Goal: Transaction & Acquisition: Purchase product/service

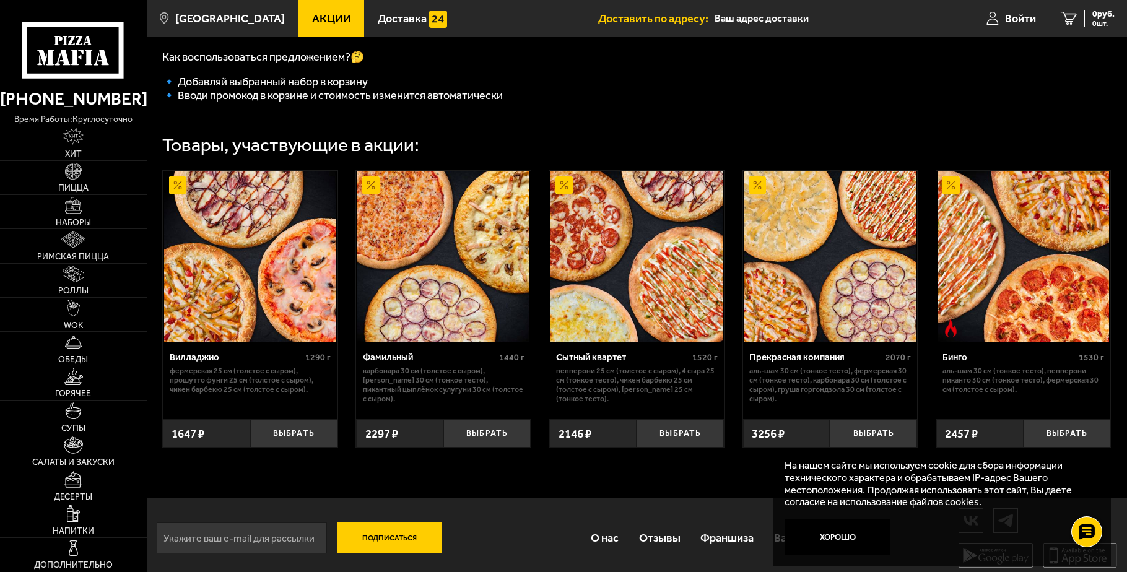
scroll to position [126, 0]
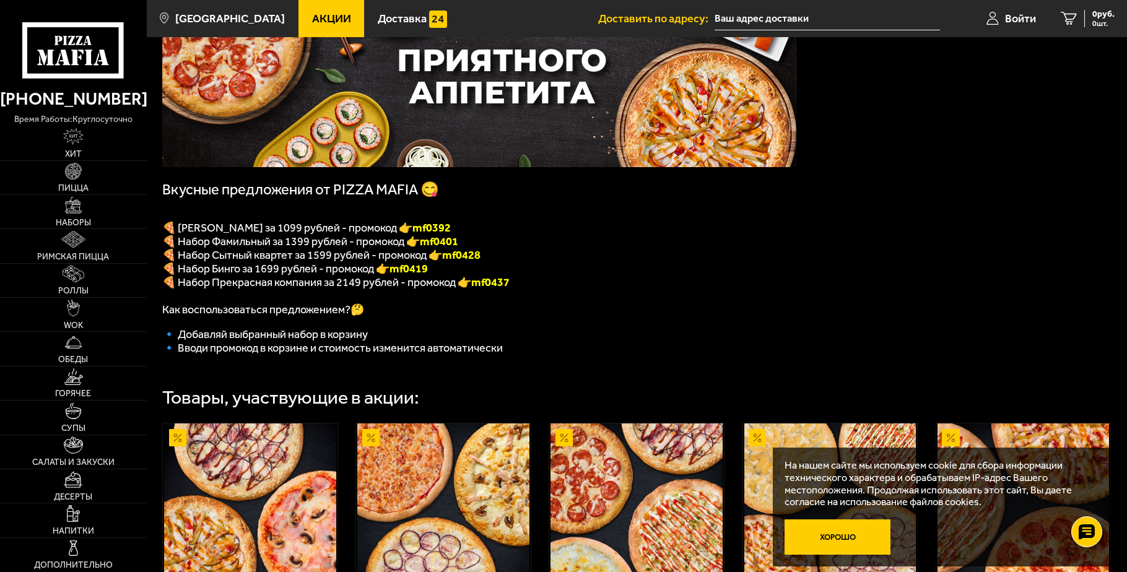
click at [838, 538] on button "Хорошо" at bounding box center [838, 537] width 106 height 35
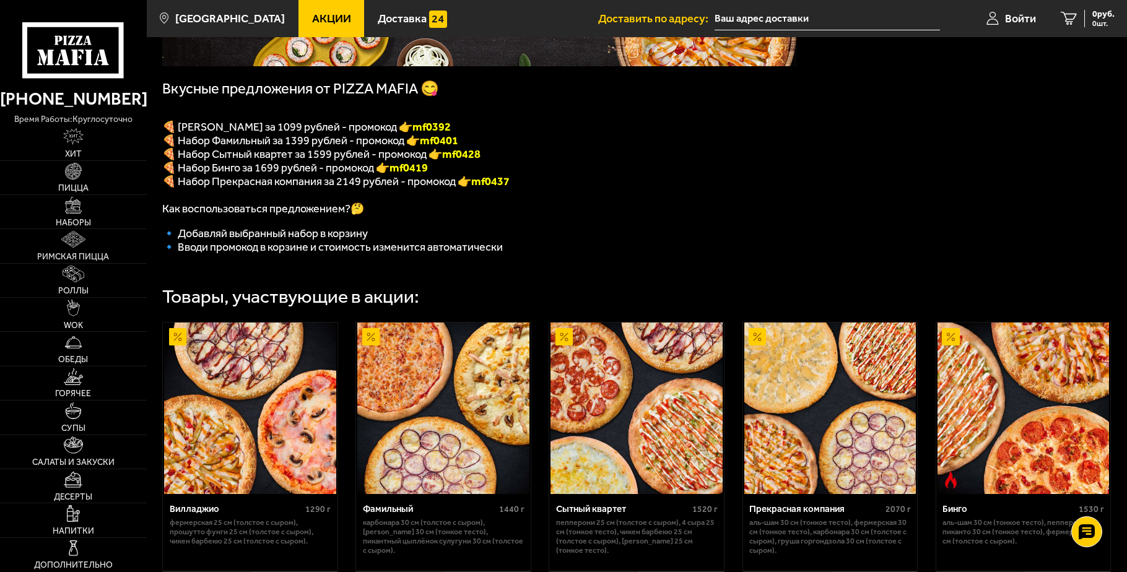
scroll to position [253, 0]
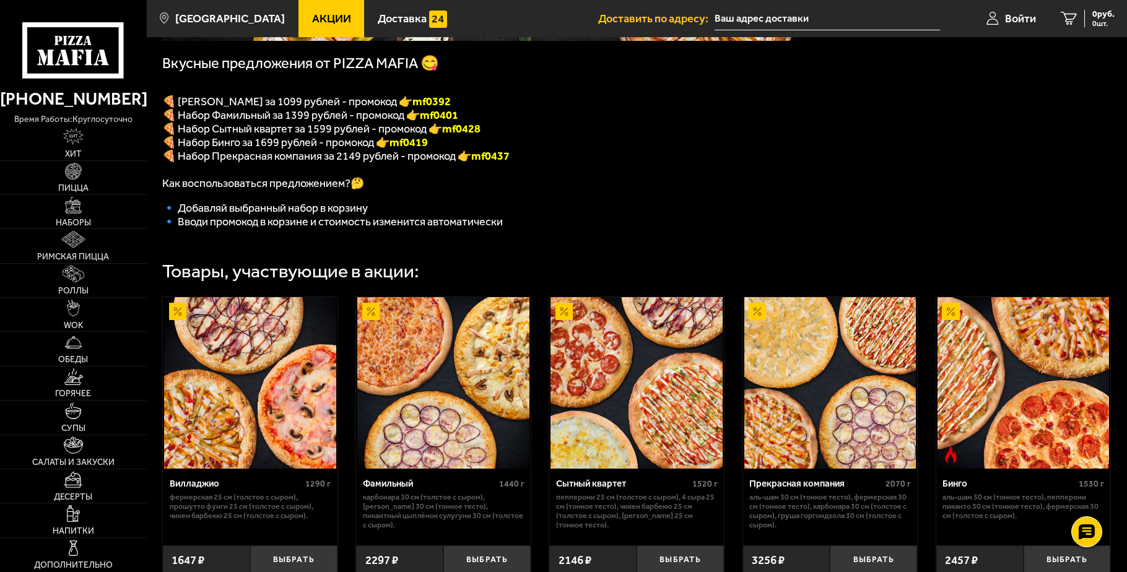
click at [191, 489] on div "Вилладжио" at bounding box center [236, 483] width 133 height 11
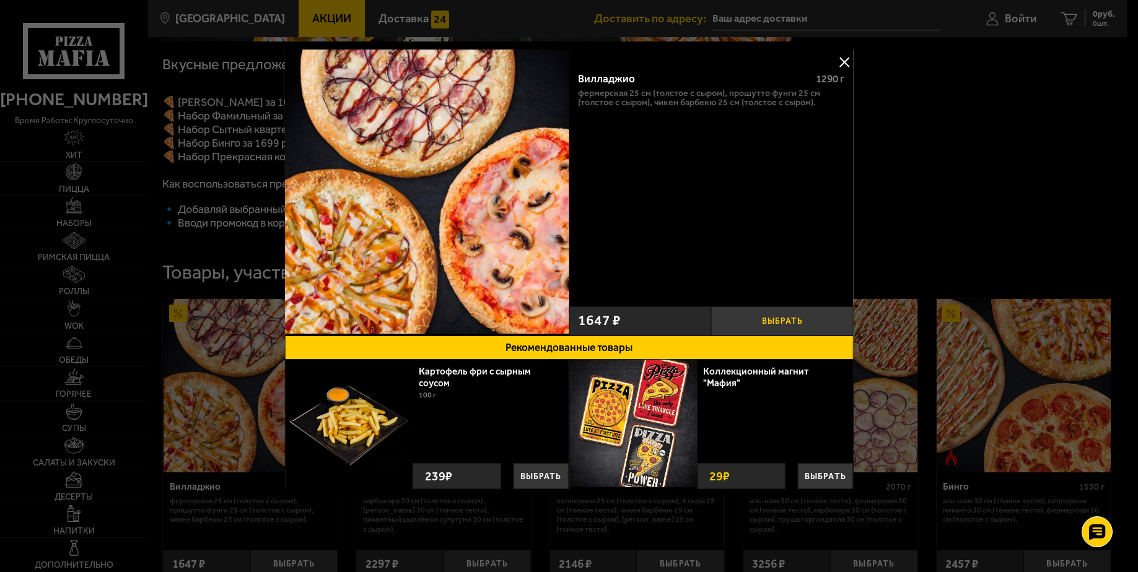
click at [790, 316] on button "Выбрать" at bounding box center [782, 321] width 142 height 29
click at [843, 59] on button at bounding box center [844, 62] width 19 height 19
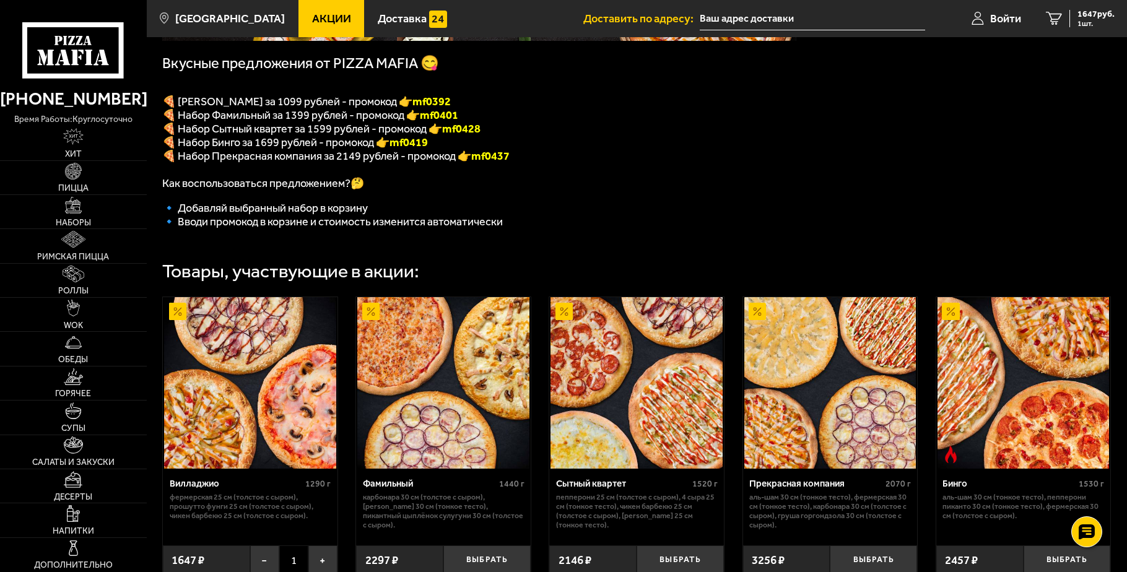
drag, startPoint x: 469, startPoint y: 106, endPoint x: 424, endPoint y: 103, distance: 44.7
click at [424, 103] on p "🍕 [PERSON_NAME] за 1099 рублей - промокод 👉 mf0392" at bounding box center [479, 102] width 634 height 14
copy span "🍕 [PERSON_NAME] за 1099 рублей - промокод 👉 mf0392"
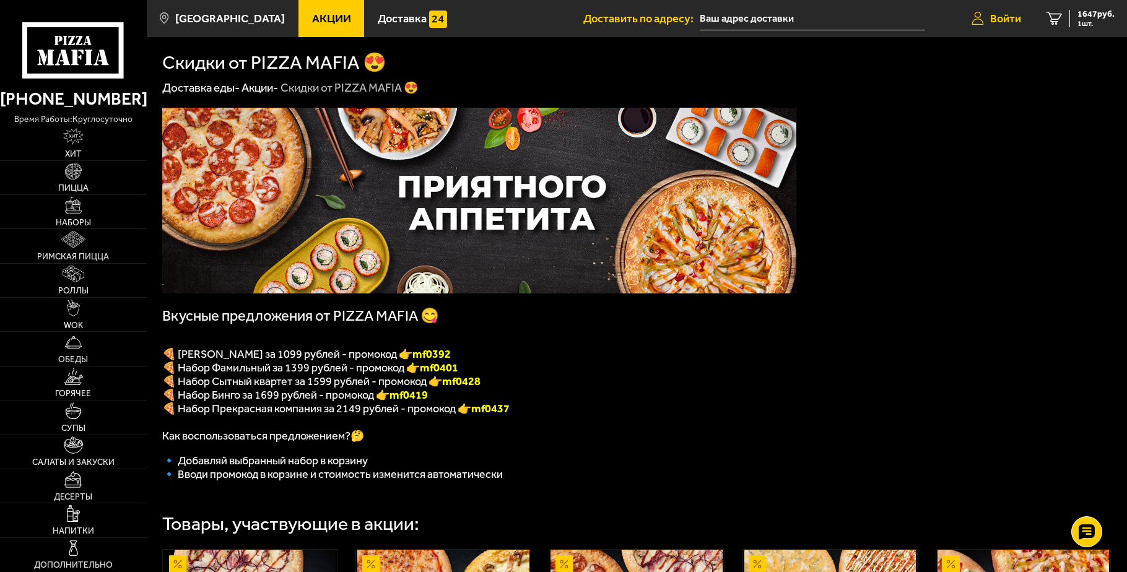
click at [1010, 15] on span "Войти" at bounding box center [1005, 18] width 31 height 11
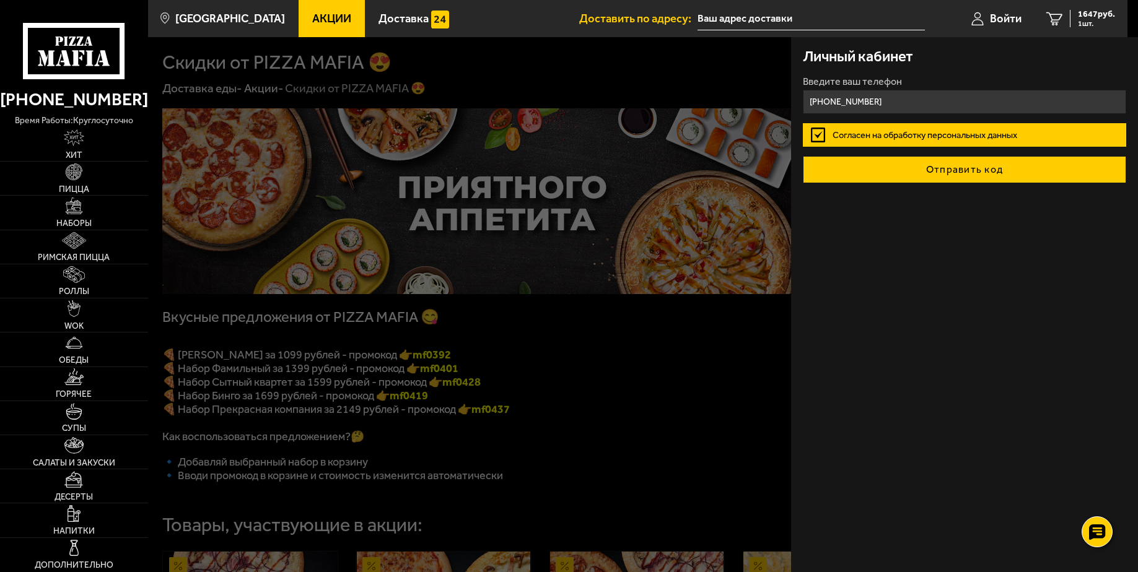
type input "[PHONE_NUMBER]"
click at [993, 167] on button "Отправить код" at bounding box center [964, 169] width 323 height 27
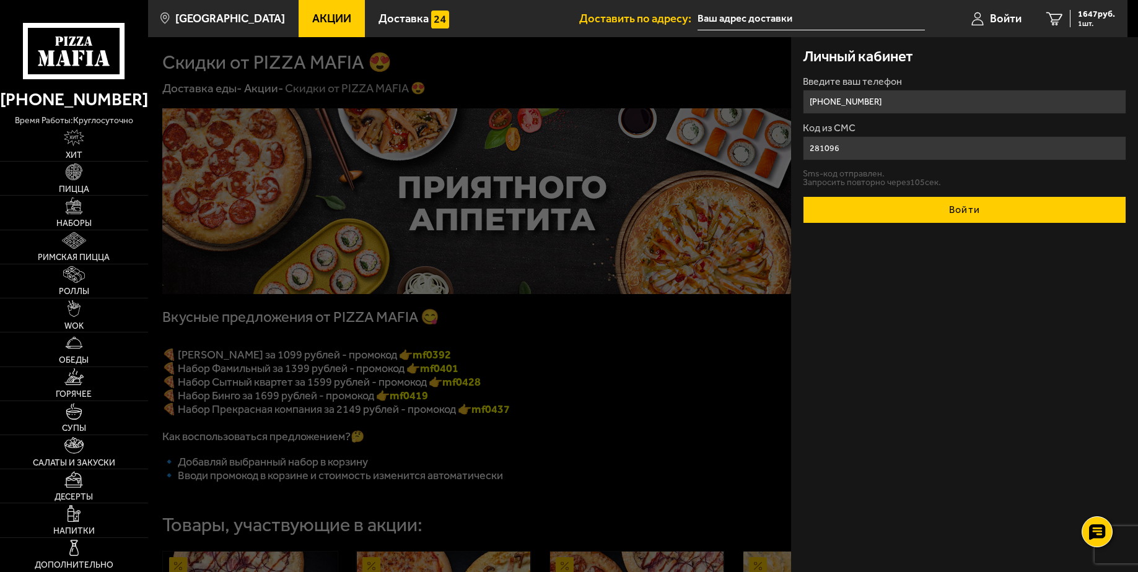
type input "281096"
click at [933, 205] on button "Войти" at bounding box center [964, 209] width 323 height 27
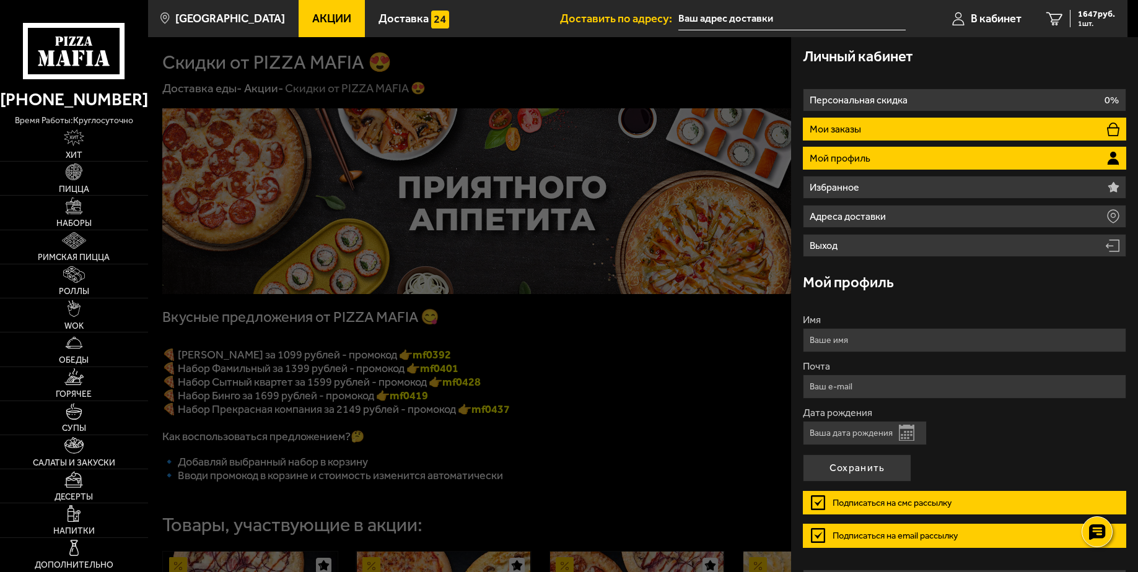
click at [907, 137] on li "Мои заказы" at bounding box center [964, 129] width 323 height 23
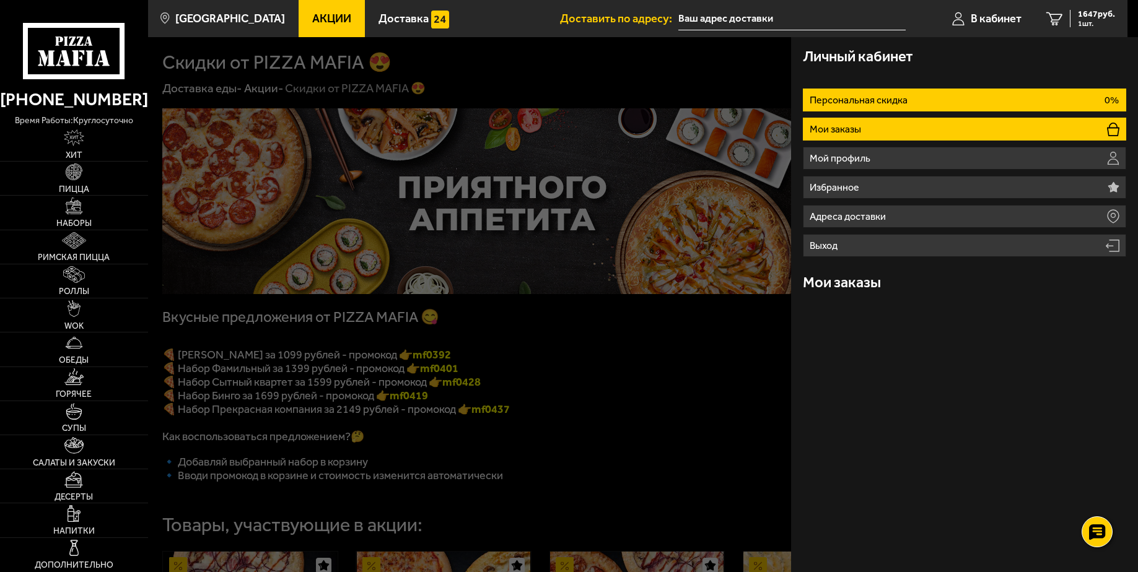
click at [905, 98] on p "Персональная скидка" at bounding box center [859, 100] width 101 height 10
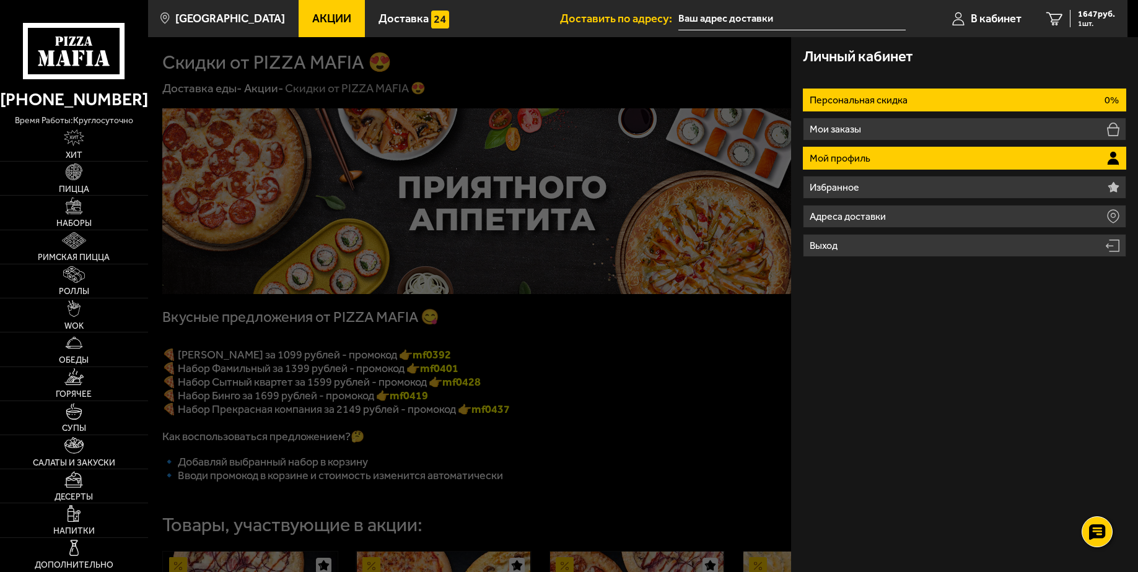
click at [895, 159] on li "Мой профиль" at bounding box center [964, 158] width 323 height 23
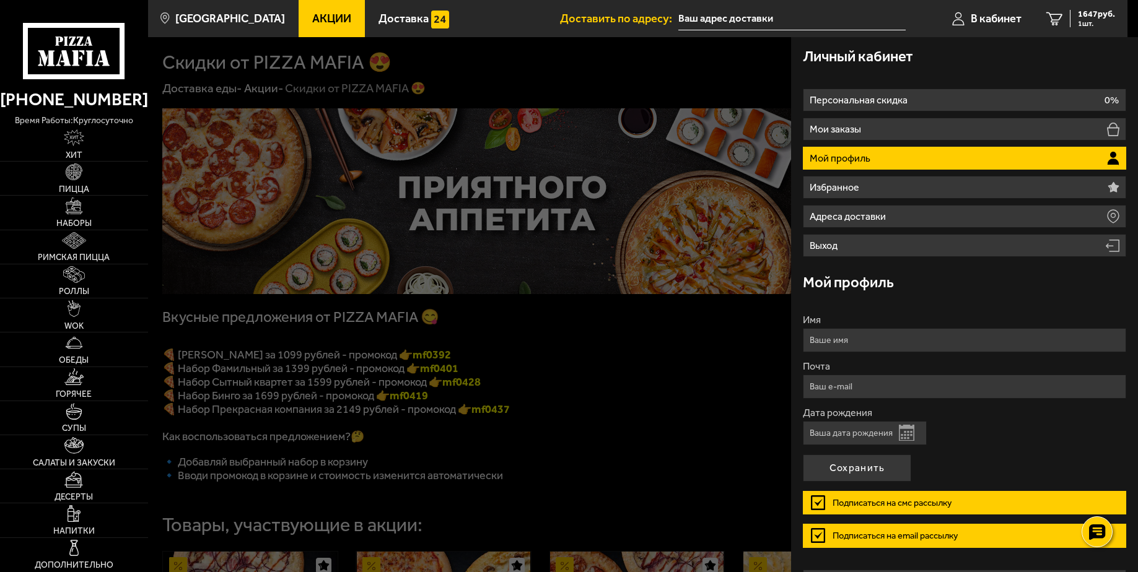
click at [830, 341] on input "Имя" at bounding box center [964, 340] width 323 height 24
click at [816, 340] on input "надежда" at bounding box center [964, 340] width 323 height 24
type input "Надежда"
click at [812, 383] on input "Почта" at bounding box center [964, 387] width 323 height 24
type input "[EMAIL_ADDRESS][DOMAIN_NAME]"
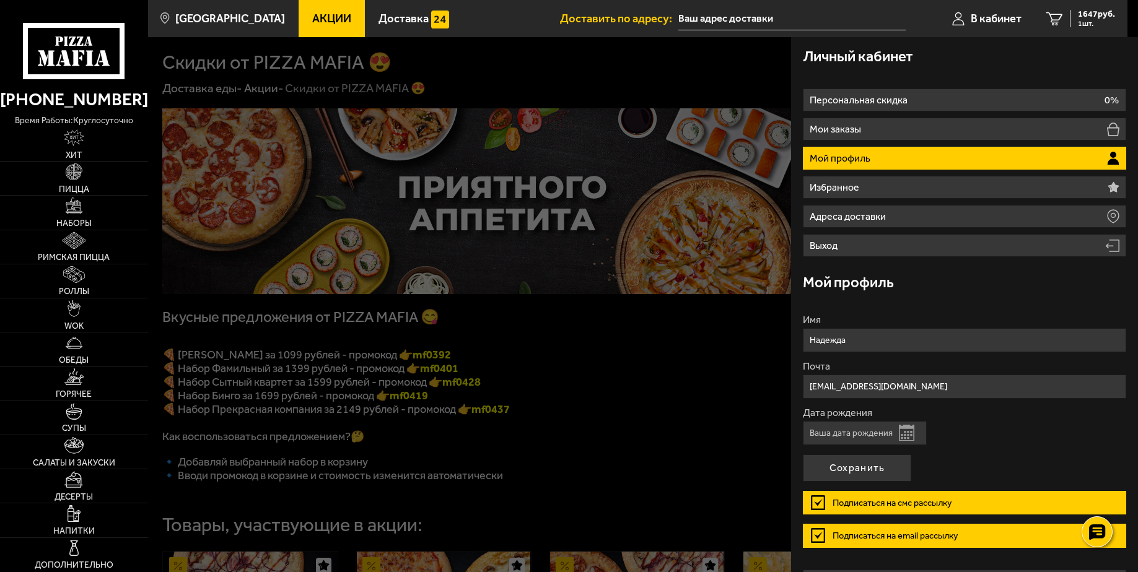
click at [824, 424] on input "Дата рождения" at bounding box center [865, 433] width 124 height 24
click at [907, 435] on button "Открыть календарь" at bounding box center [906, 433] width 15 height 16
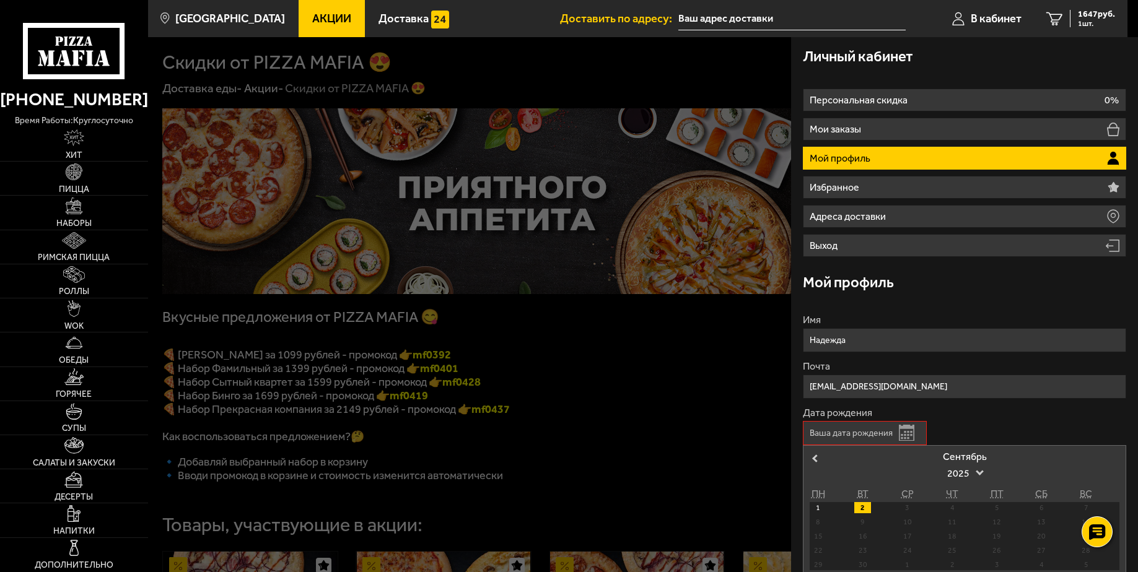
click at [906, 508] on div "3" at bounding box center [907, 507] width 17 height 11
click at [905, 491] on div "СР" at bounding box center [907, 494] width 17 height 17
click at [818, 440] on input "Дата рождения" at bounding box center [865, 433] width 124 height 24
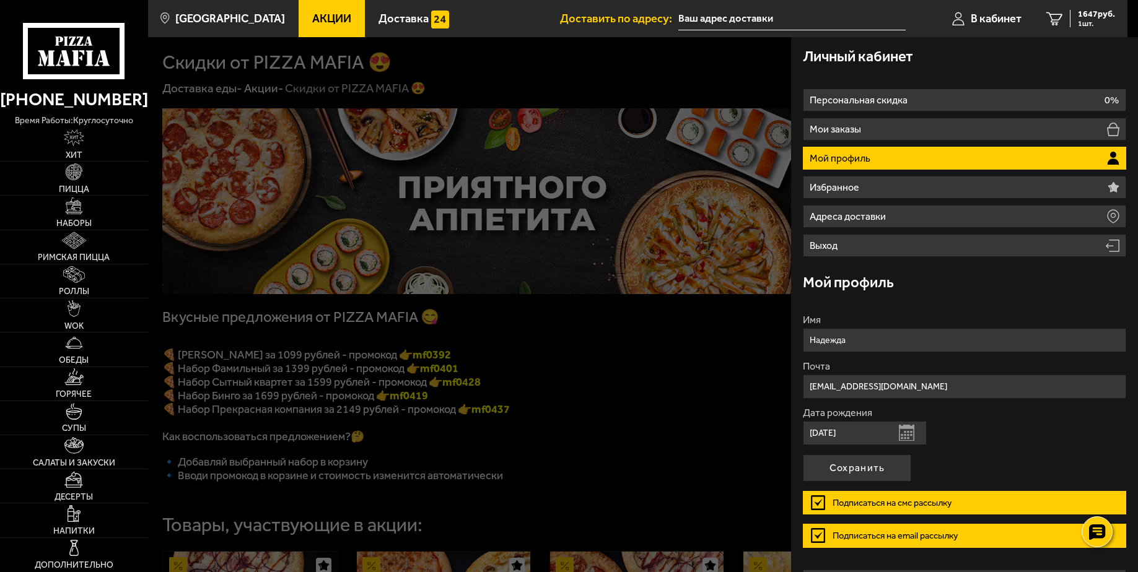
type input "[DATE]"
click at [816, 507] on label "Подписаться на смс рассылку" at bounding box center [964, 503] width 323 height 24
click at [0, 0] on input "Подписаться на смс рассылку" at bounding box center [0, 0] width 0 height 0
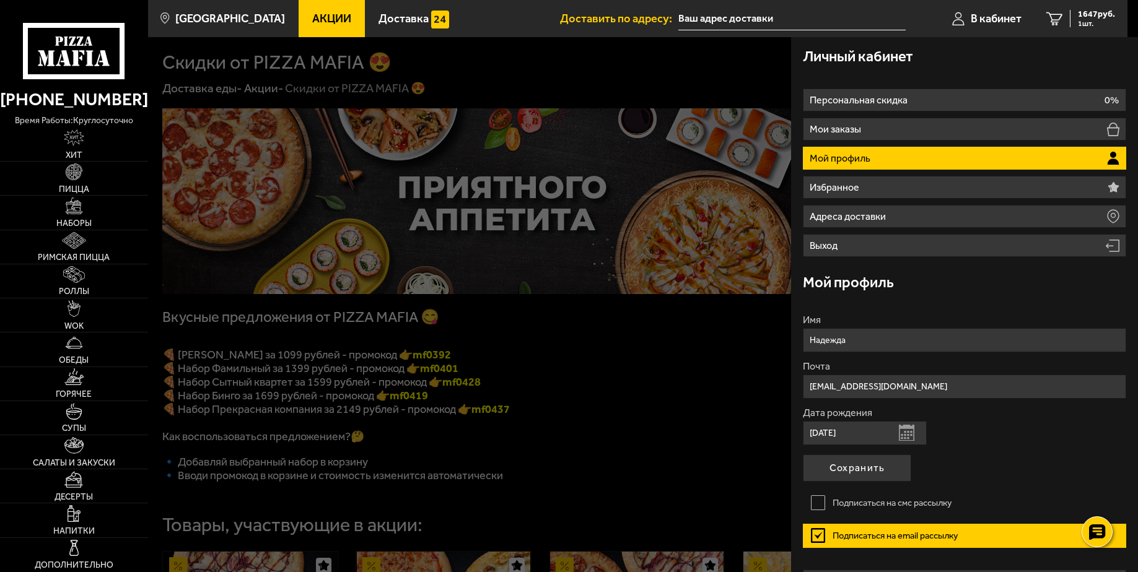
click at [814, 531] on label "Подписаться на email рассылку" at bounding box center [964, 536] width 323 height 24
click at [0, 0] on input "Подписаться на email рассылку" at bounding box center [0, 0] width 0 height 0
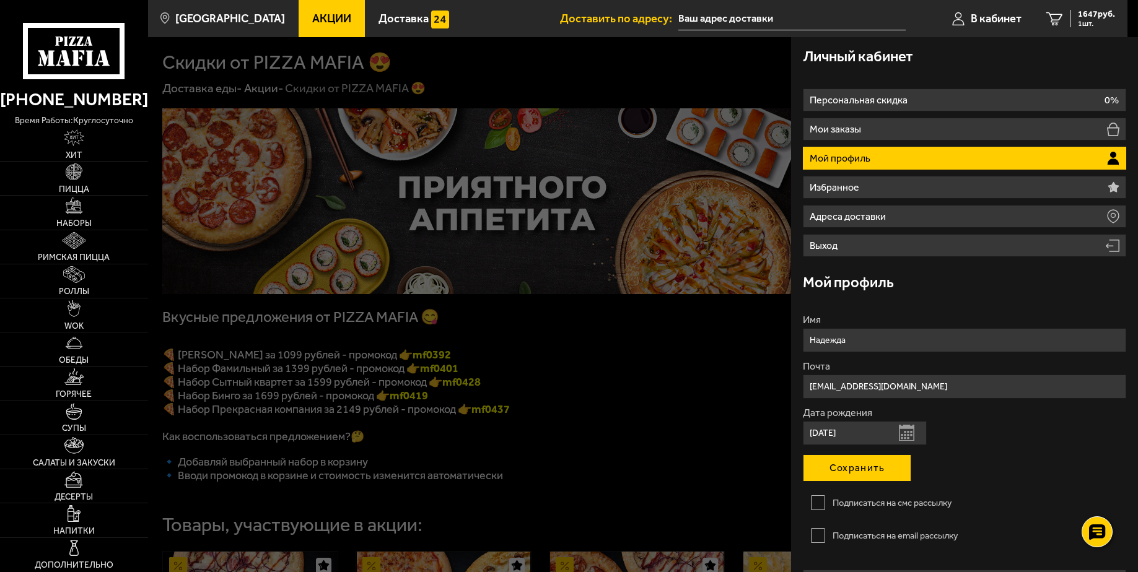
click at [836, 472] on button "Сохранить" at bounding box center [857, 468] width 108 height 27
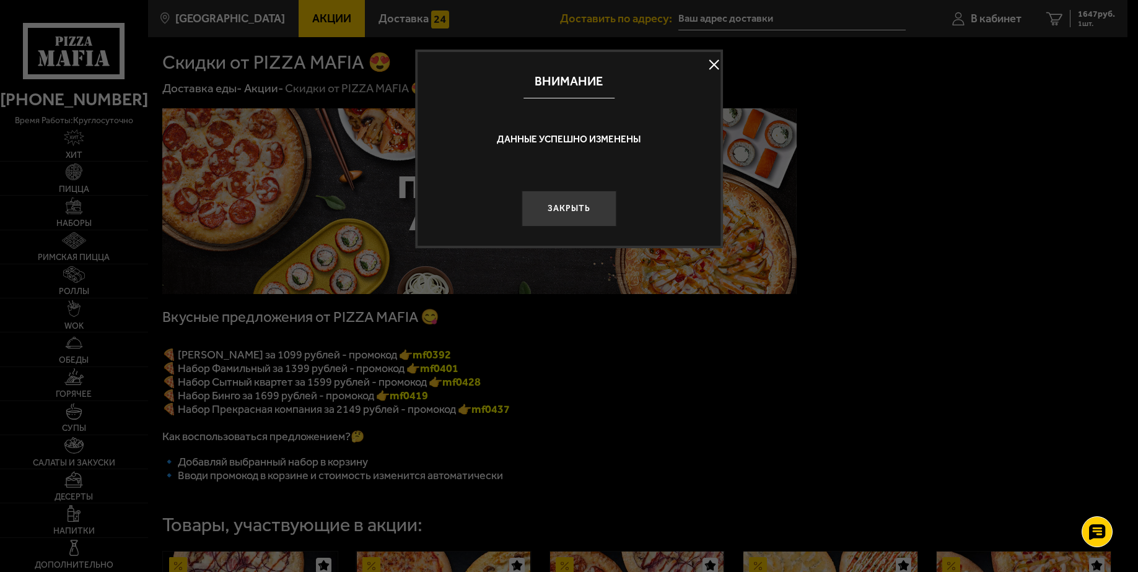
click at [713, 63] on button at bounding box center [713, 64] width 19 height 19
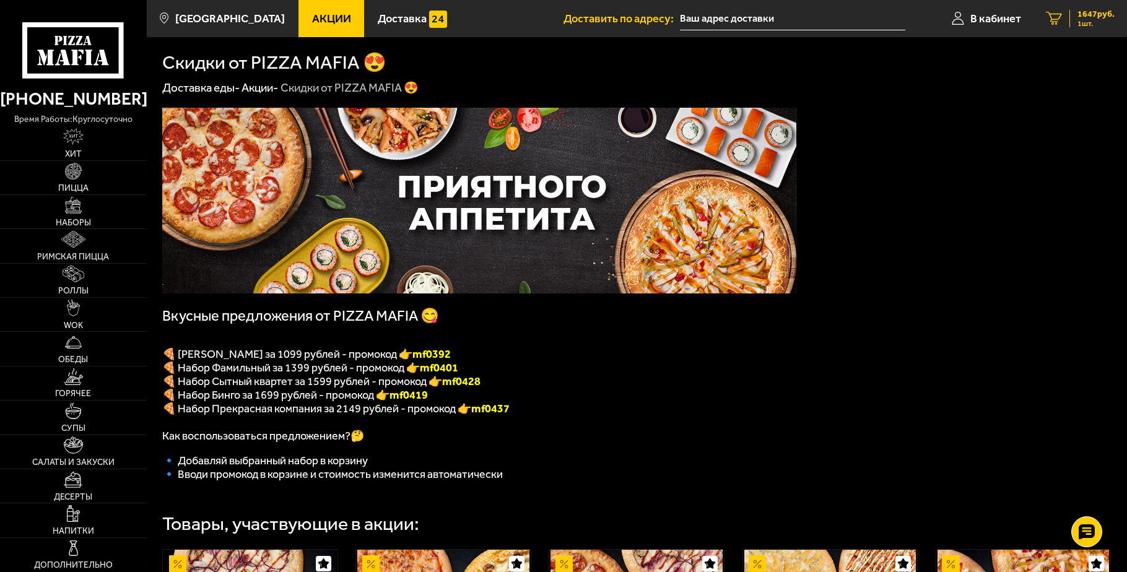
click at [1074, 25] on div "1647 руб. 1 шт." at bounding box center [1092, 18] width 45 height 17
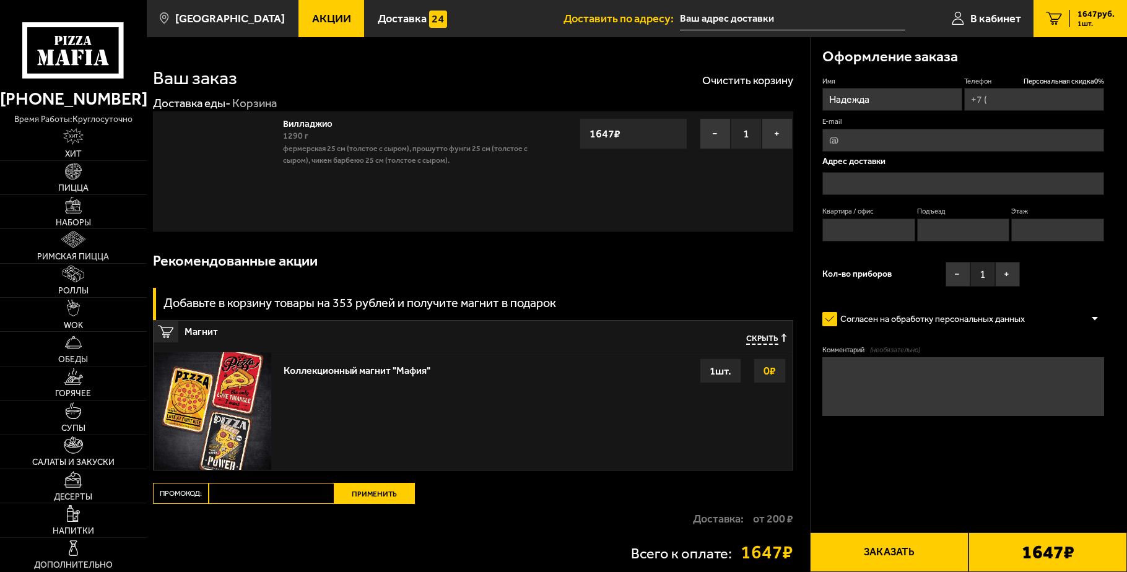
type input "[PHONE_NUMBER]"
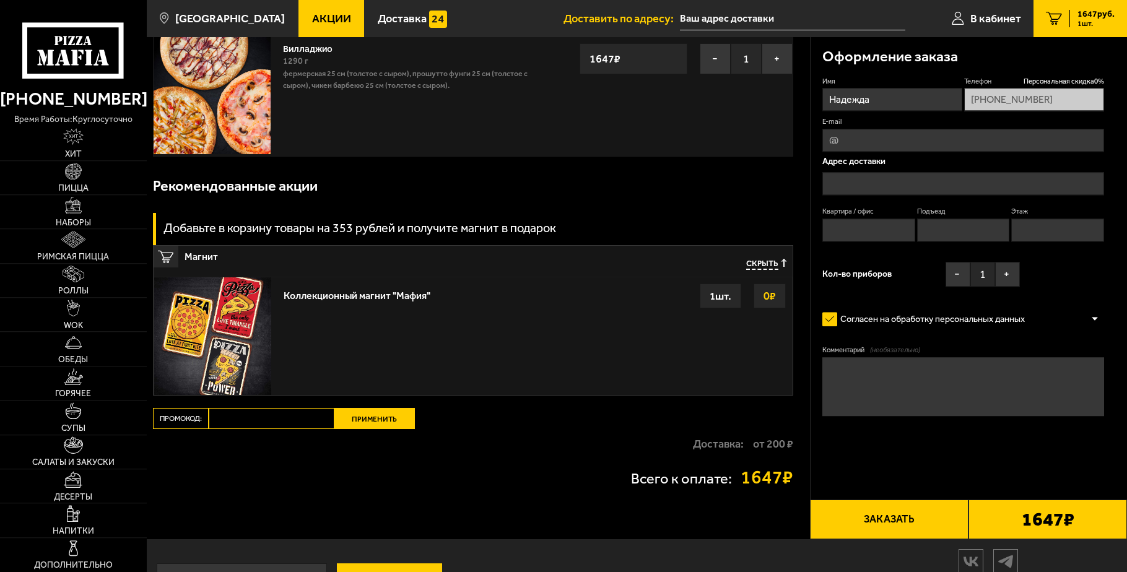
scroll to position [125, 0]
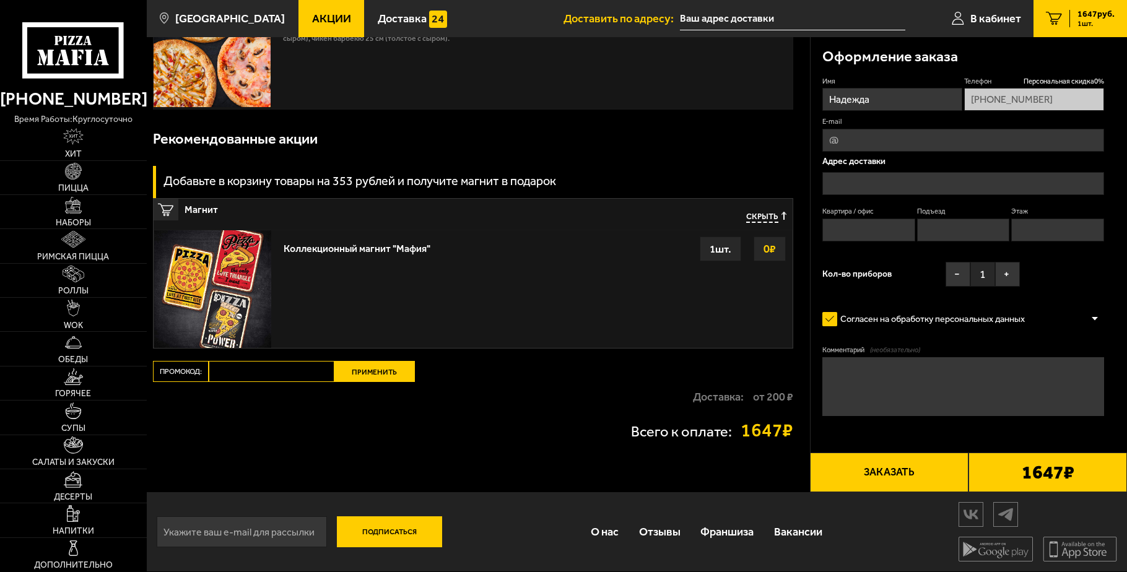
paste input "mf0392"
type input "mf0392"
click at [391, 375] on button "Применить" at bounding box center [374, 371] width 81 height 21
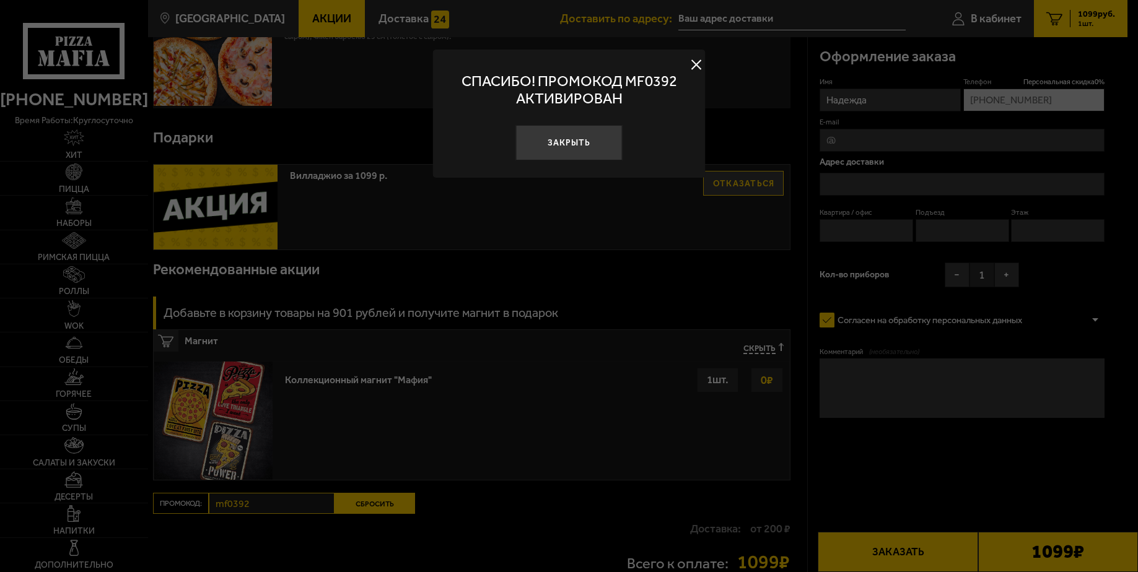
click at [697, 61] on button at bounding box center [696, 64] width 19 height 19
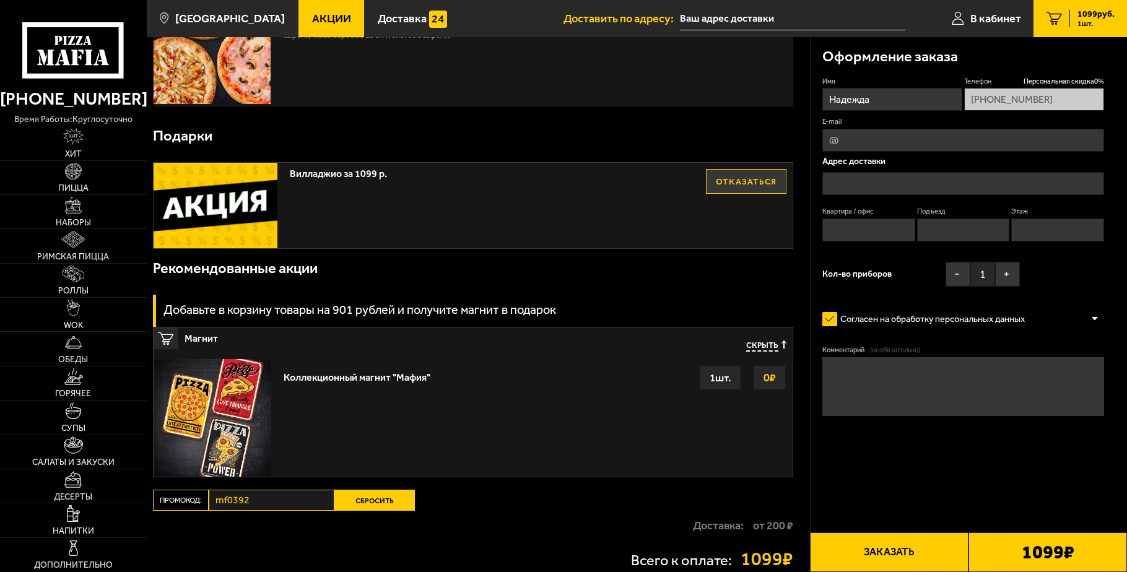
click at [849, 184] on input "text" at bounding box center [964, 183] width 282 height 23
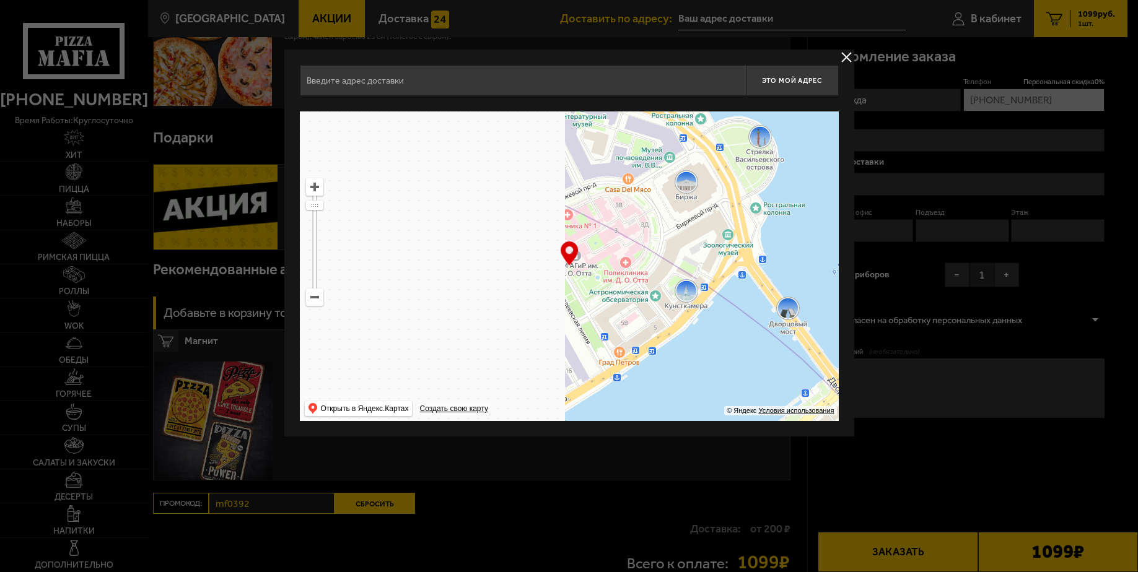
drag, startPoint x: 424, startPoint y: 212, endPoint x: 870, endPoint y: 385, distance: 477.7
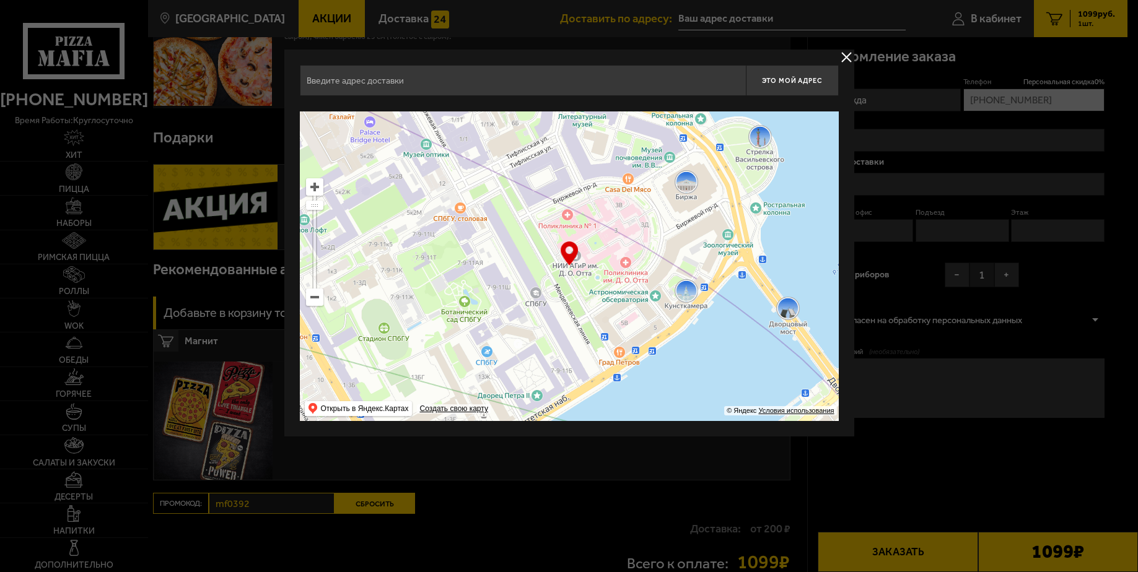
click at [870, 385] on main "[GEOGRAPHIC_DATA] Все Акции Доставка Личный кабинет Акции Доставка Доставить по…" at bounding box center [637, 289] width 980 height 829
type input "[STREET_ADDRESS]"
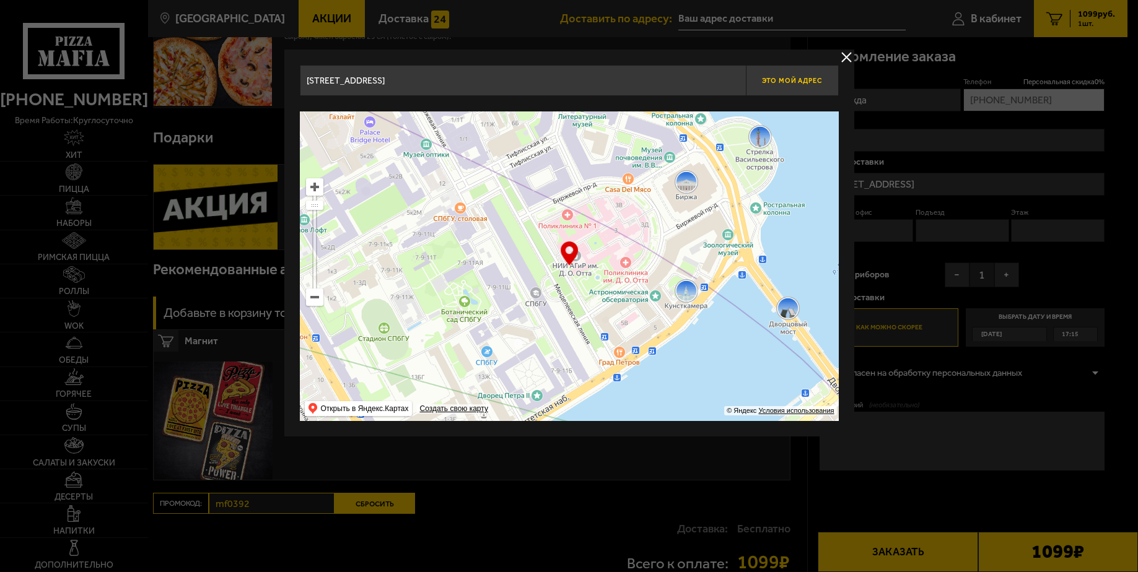
click at [777, 76] on button "Это мой адрес" at bounding box center [792, 80] width 93 height 31
type input "[STREET_ADDRESS]"
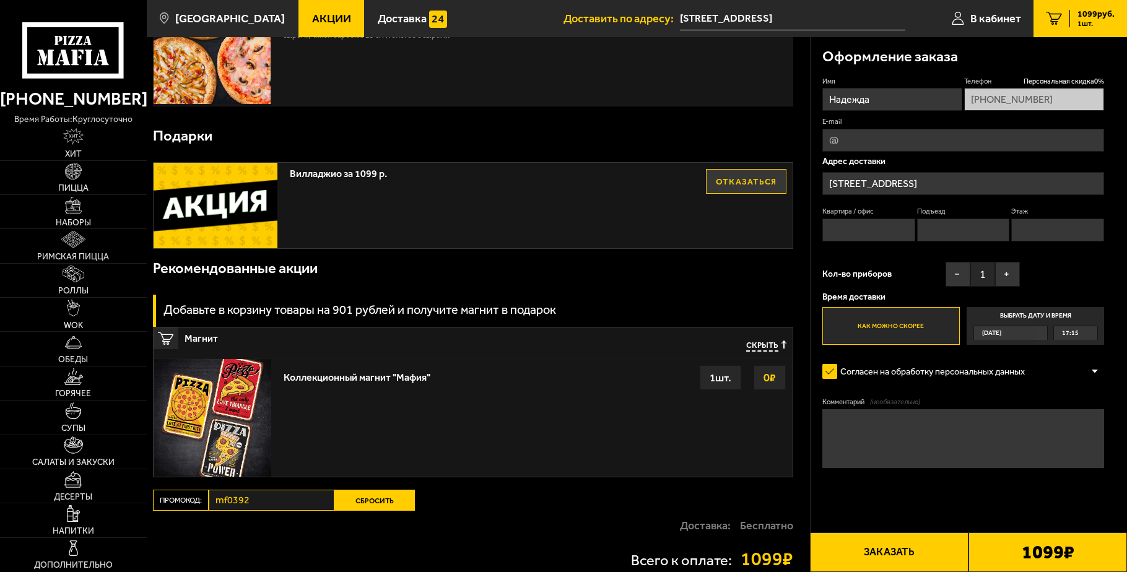
click at [995, 336] on span "[DATE]" at bounding box center [991, 333] width 19 height 14
click at [0, 0] on input "Выбрать дату и время [DATE] 17:15" at bounding box center [0, 0] width 0 height 0
click at [1030, 316] on label "Выбрать дату и время [DATE] 17:15" at bounding box center [1035, 326] width 137 height 38
click at [1036, 332] on div "[DATE]" at bounding box center [1005, 333] width 62 height 14
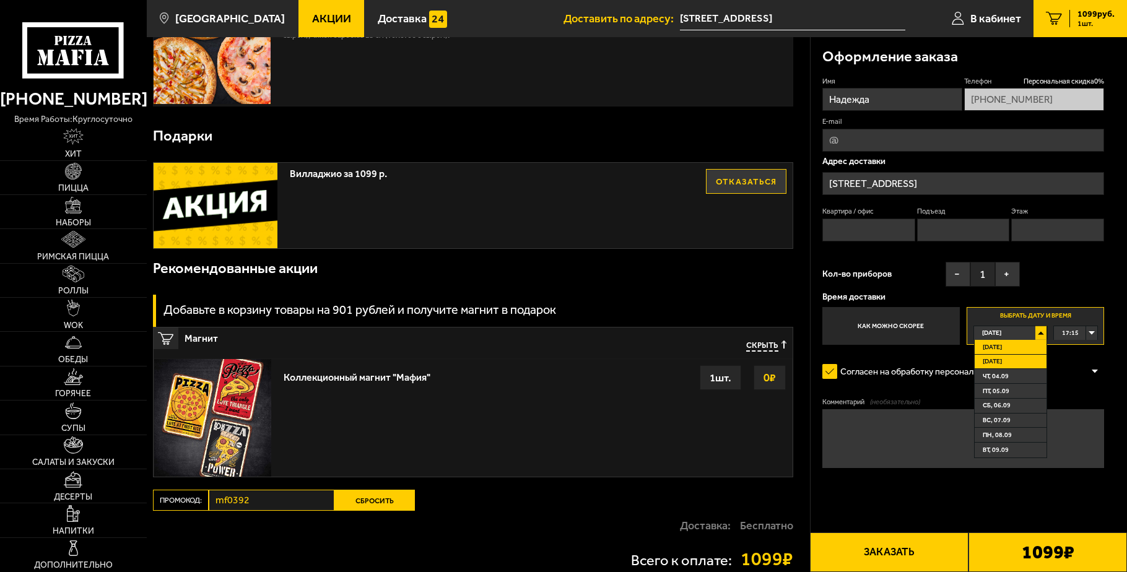
click at [1014, 361] on li "[DATE]" at bounding box center [1011, 362] width 72 height 15
click at [1090, 332] on div "00:00" at bounding box center [1075, 333] width 43 height 14
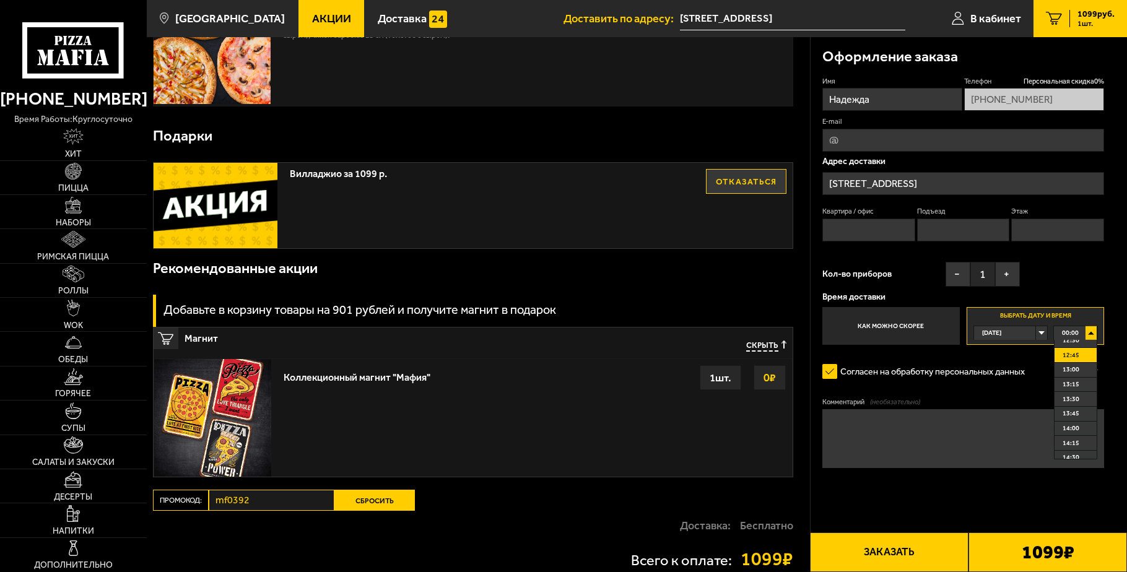
scroll to position [725, 0]
click at [1072, 378] on span "12:45" at bounding box center [1071, 371] width 17 height 14
click at [911, 432] on textarea "Комментарий (необязательно)" at bounding box center [964, 438] width 282 height 59
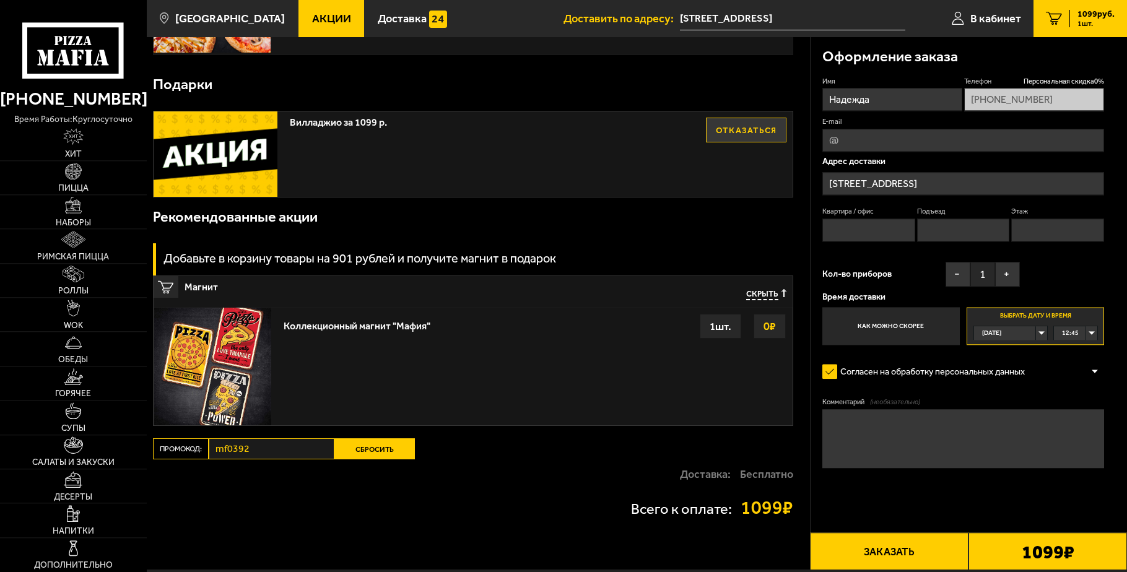
scroll to position [126, 0]
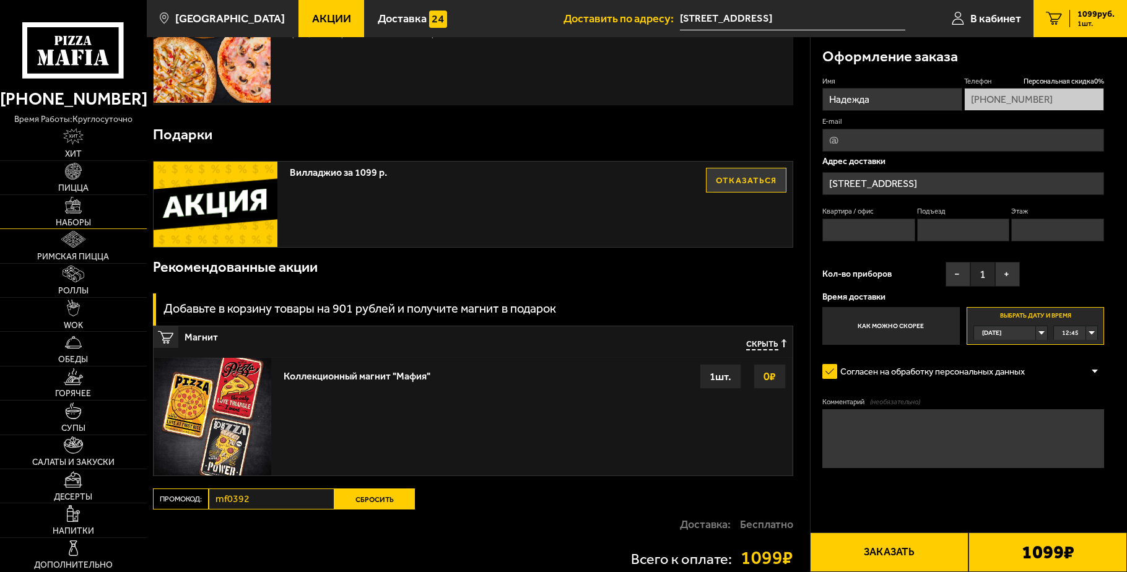
click at [82, 212] on img at bounding box center [73, 205] width 17 height 17
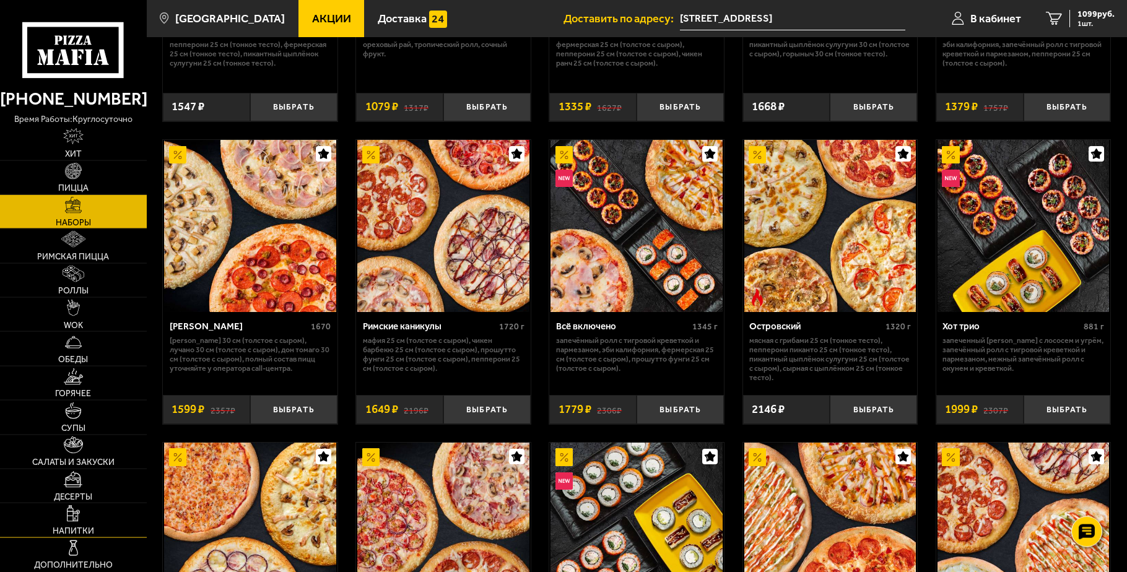
scroll to position [1011, 0]
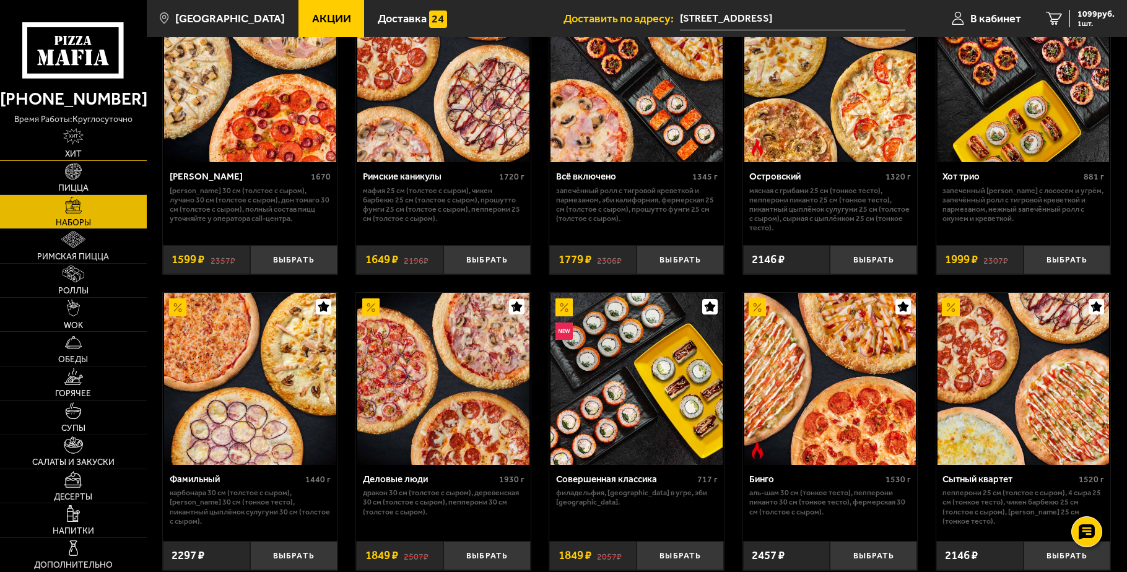
click at [77, 139] on img at bounding box center [73, 136] width 20 height 17
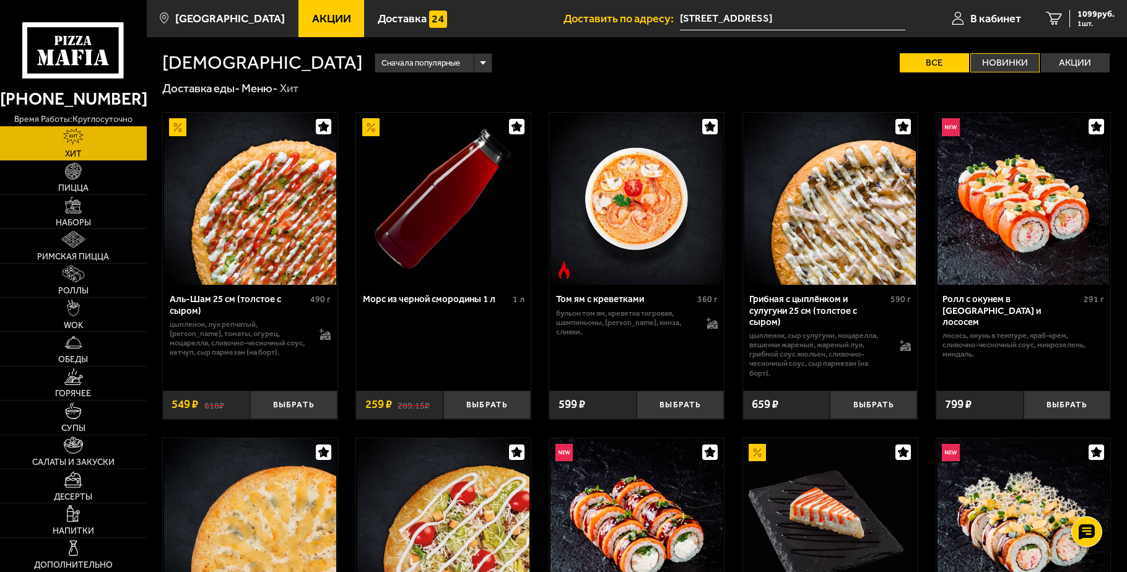
click at [1018, 63] on label "Новинки" at bounding box center [1005, 62] width 69 height 19
click at [0, 0] on input "Новинки" at bounding box center [0, 0] width 0 height 0
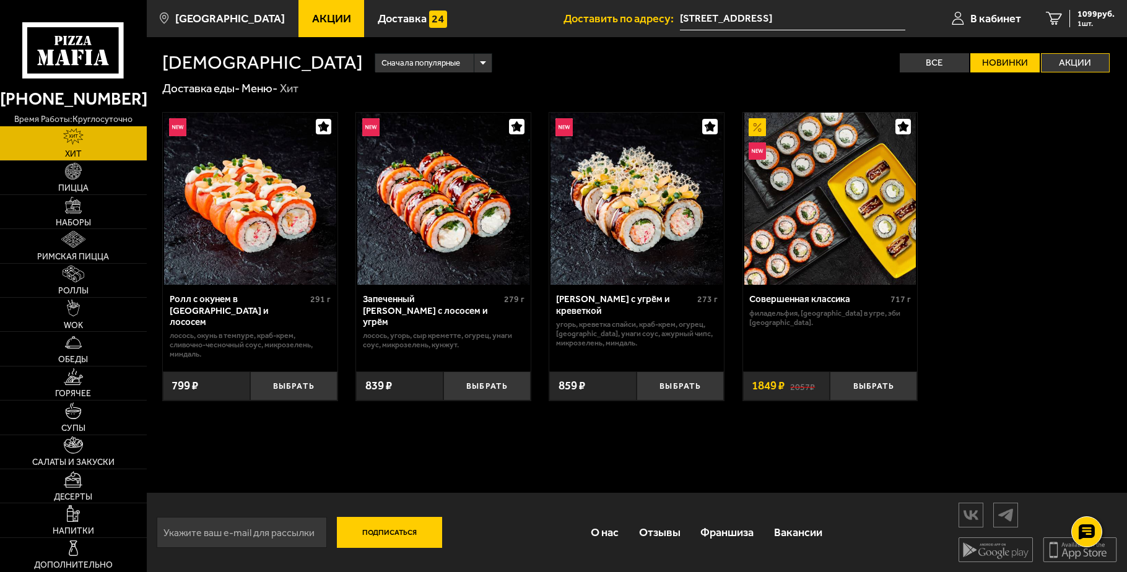
click at [1072, 63] on label "Акции" at bounding box center [1075, 62] width 69 height 19
click at [0, 0] on input "Акции" at bounding box center [0, 0] width 0 height 0
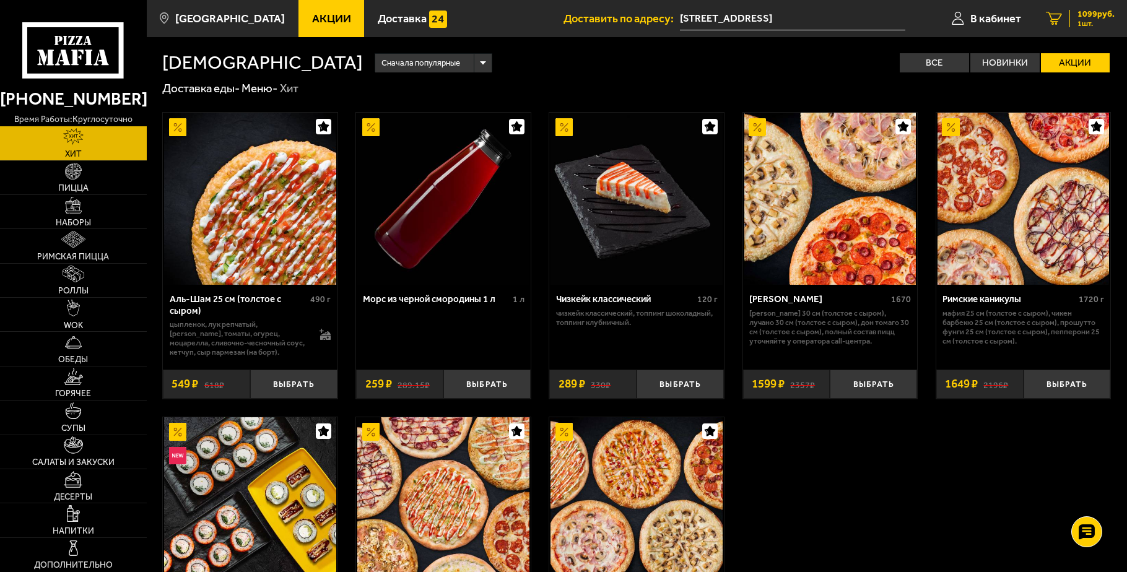
click at [1085, 17] on span "1099 руб." at bounding box center [1096, 14] width 37 height 9
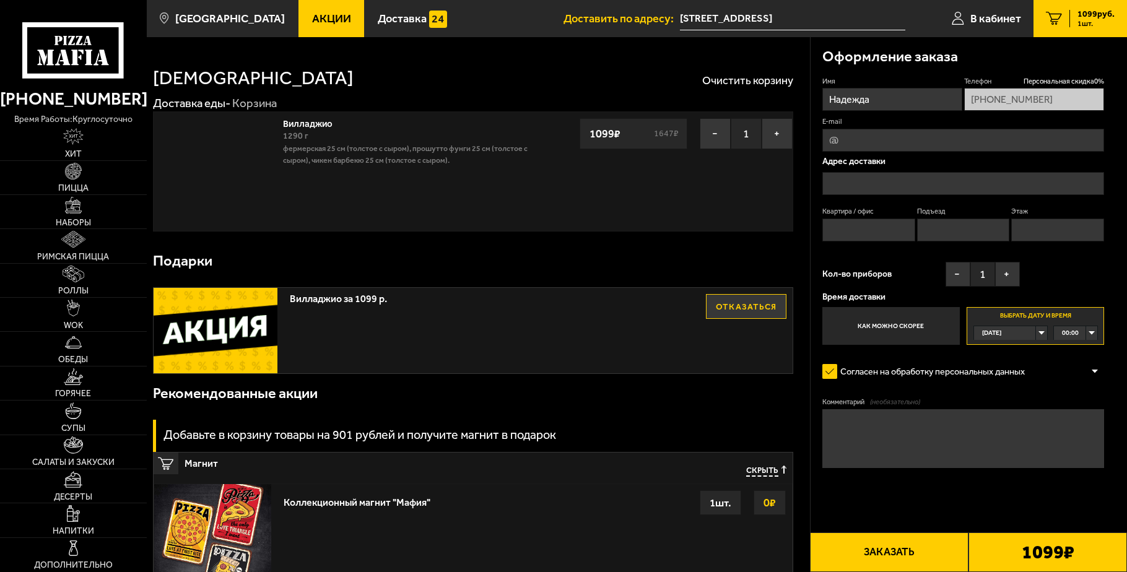
type input "[STREET_ADDRESS]"
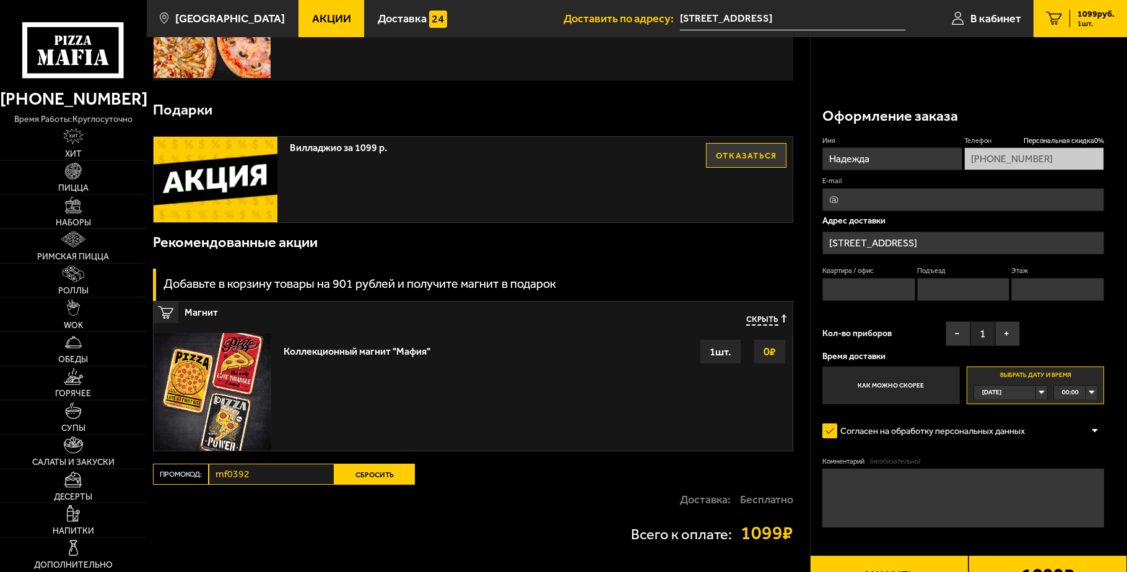
scroll to position [68, 0]
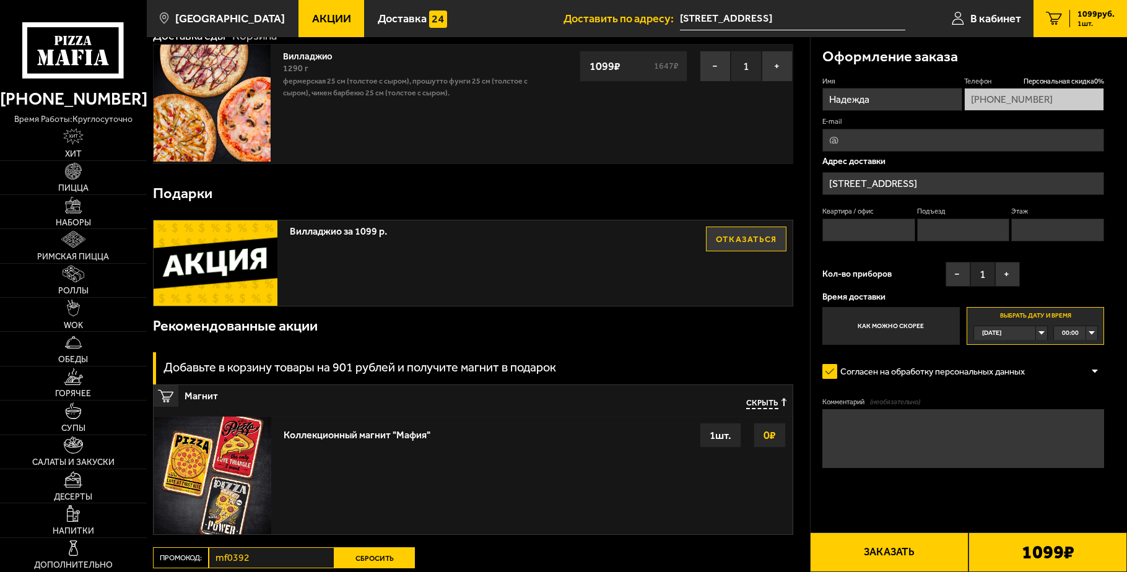
click at [1001, 333] on span "[DATE]" at bounding box center [991, 333] width 19 height 14
click at [1005, 363] on li "[DATE]" at bounding box center [1011, 362] width 72 height 15
click at [1081, 334] on div "00:00" at bounding box center [1075, 333] width 43 height 14
click at [1075, 426] on span "12:45" at bounding box center [1071, 419] width 17 height 14
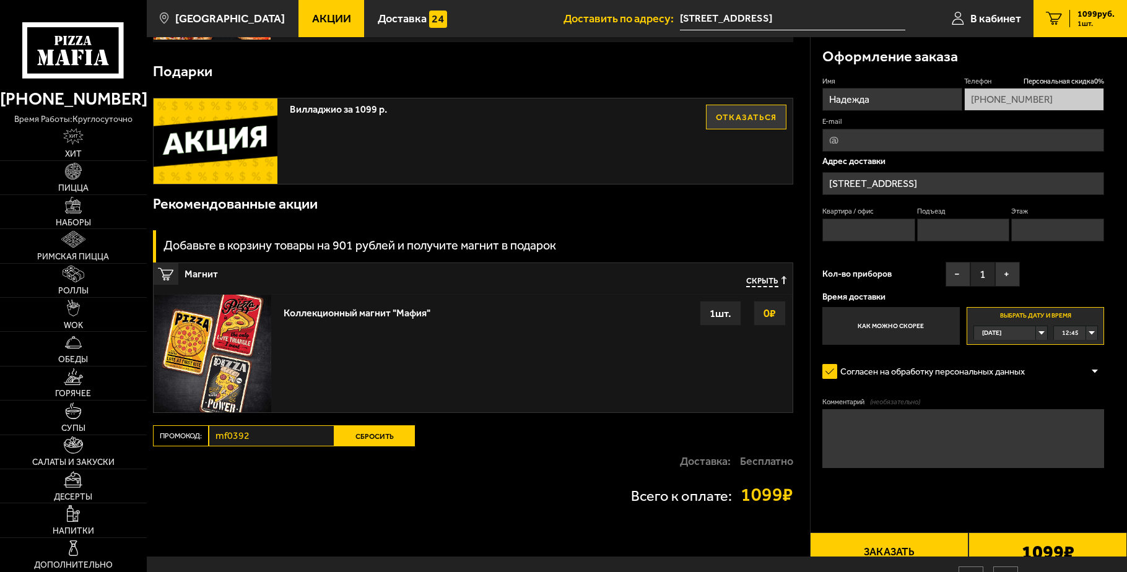
scroll to position [126, 0]
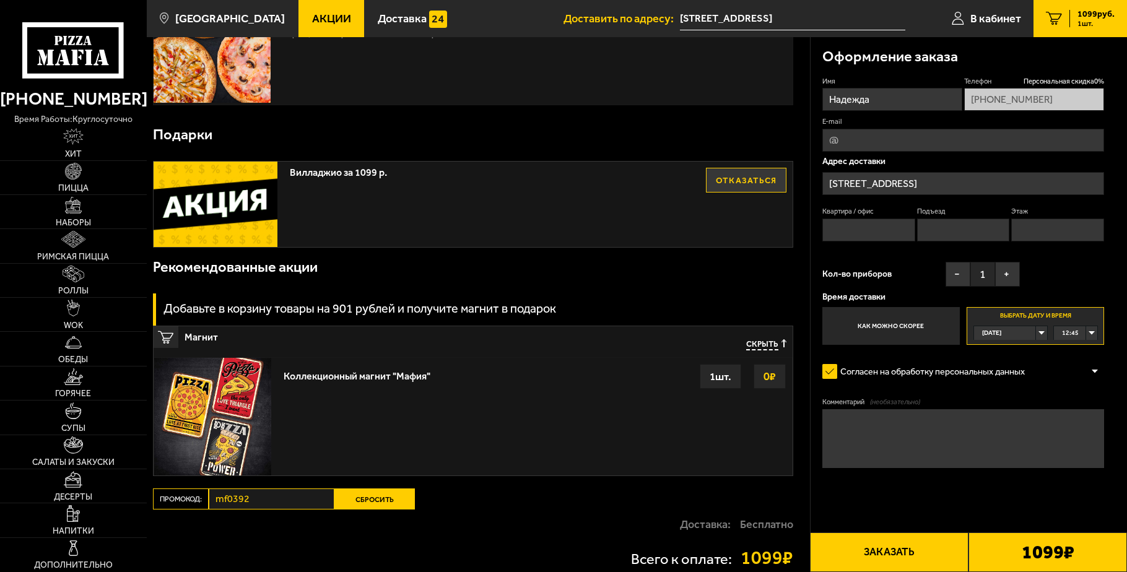
click at [874, 430] on textarea "Комментарий (необязательно)" at bounding box center [964, 438] width 282 height 59
type textarea "g"
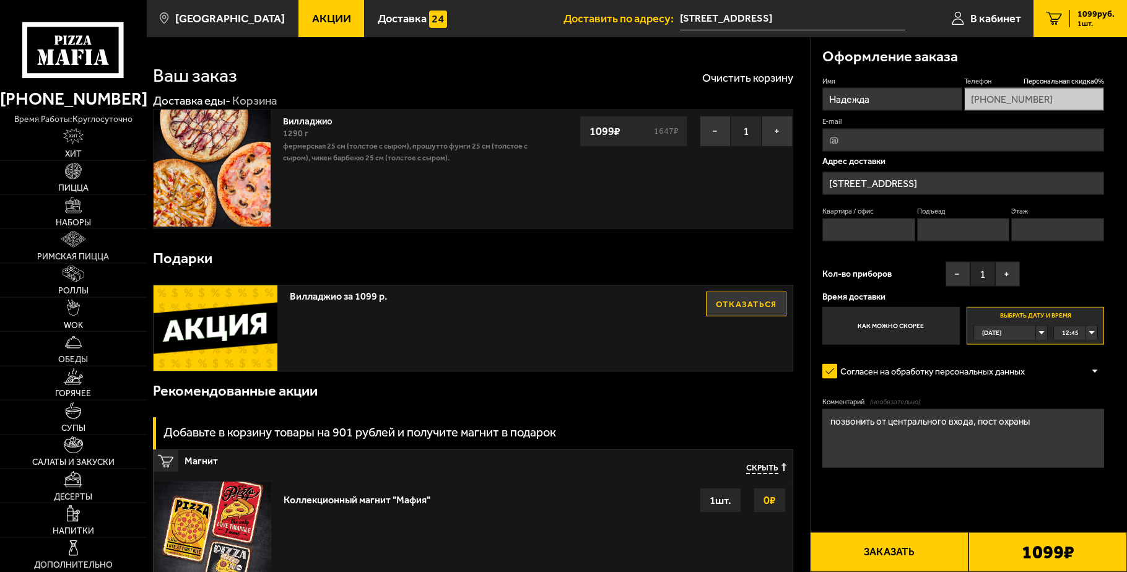
scroll to position [0, 0]
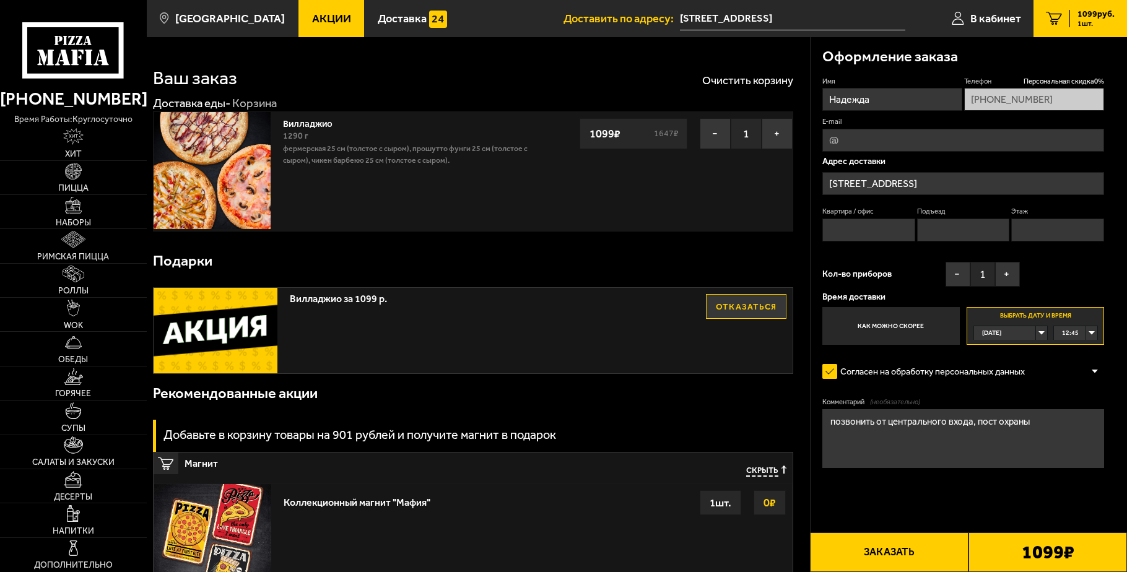
type textarea "позвонить от центрального входа, пост охраны"
click at [1092, 332] on div "12:45" at bounding box center [1075, 333] width 43 height 14
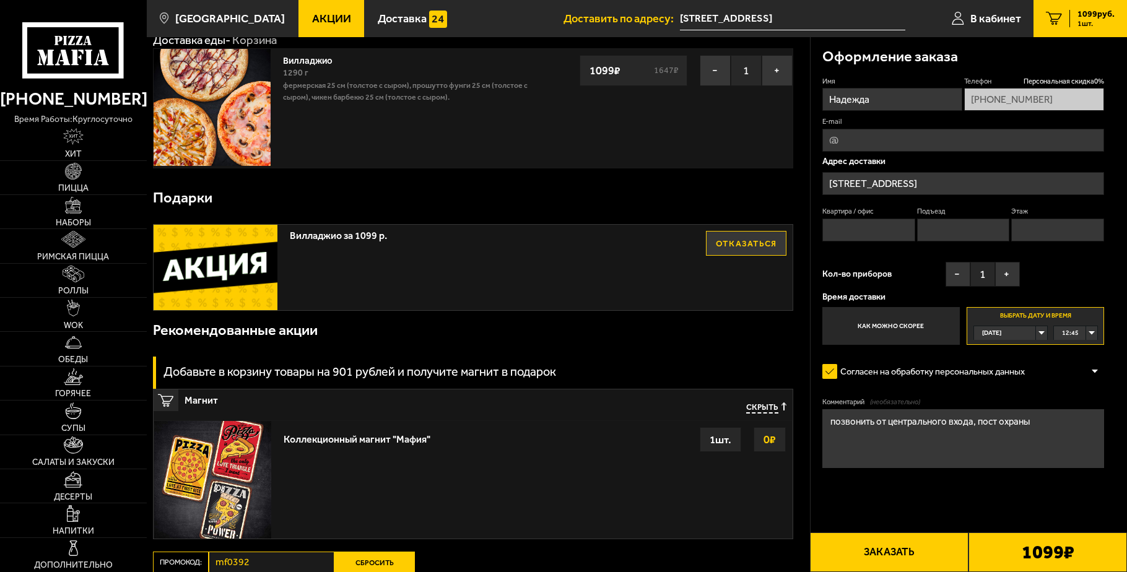
click at [1092, 332] on div "12:45" at bounding box center [1075, 333] width 43 height 14
drag, startPoint x: 1072, startPoint y: 390, endPoint x: 1074, endPoint y: 414, distance: 24.8
click at [1074, 414] on ul "00:00 00:15 00:30 00:45 01:00 01:15 01:30 01:45 02:00 02:15 02:30 02:45 03:00 0…" at bounding box center [1075, 400] width 43 height 120
click at [1089, 329] on div "12:45" at bounding box center [1075, 333] width 43 height 14
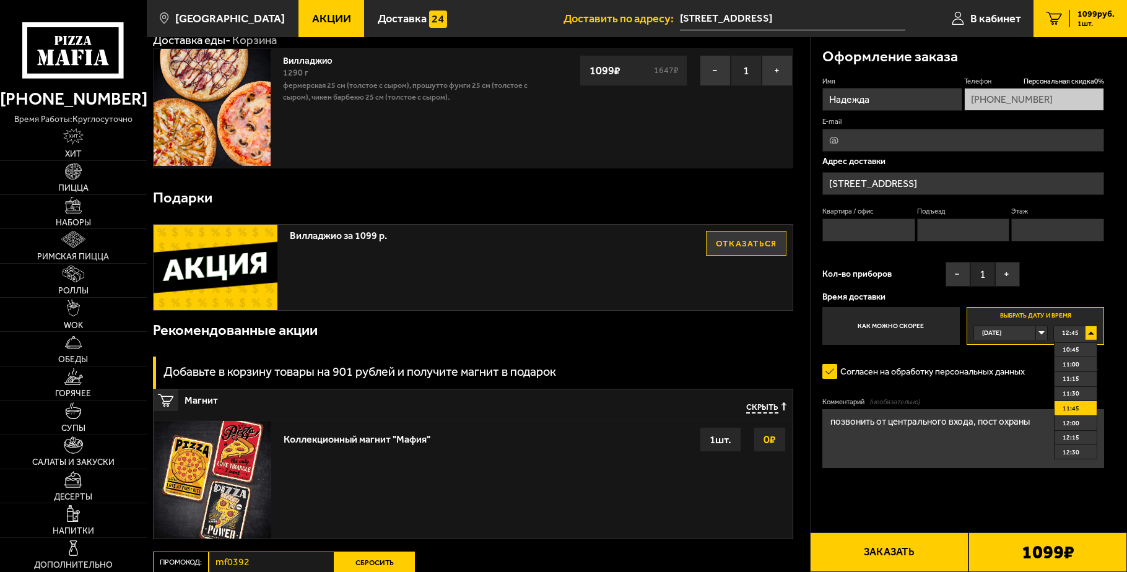
click at [1075, 416] on span "11:45" at bounding box center [1071, 409] width 17 height 14
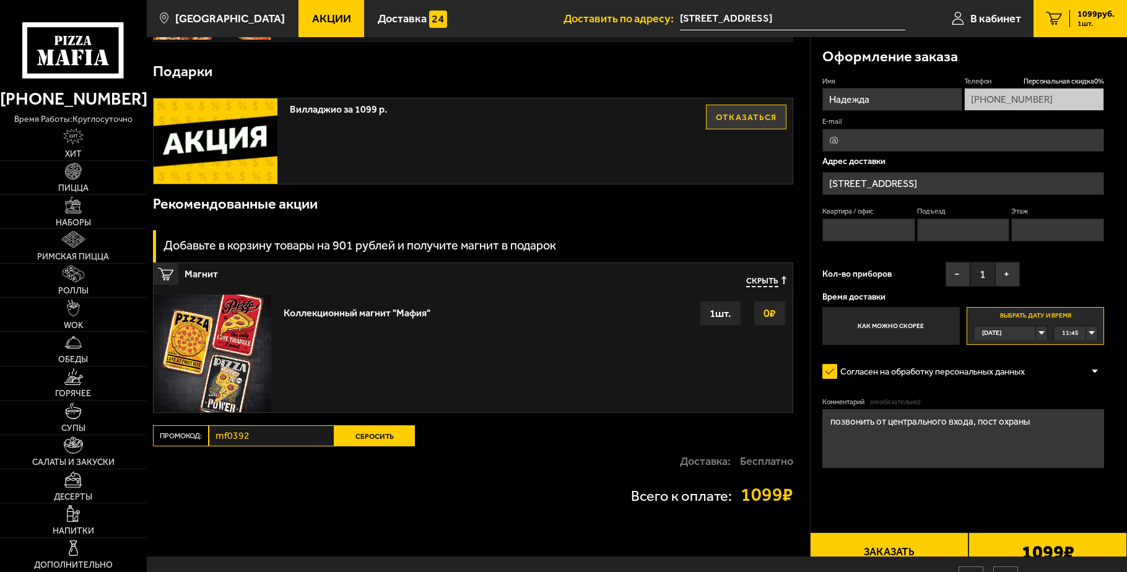
scroll to position [0, 0]
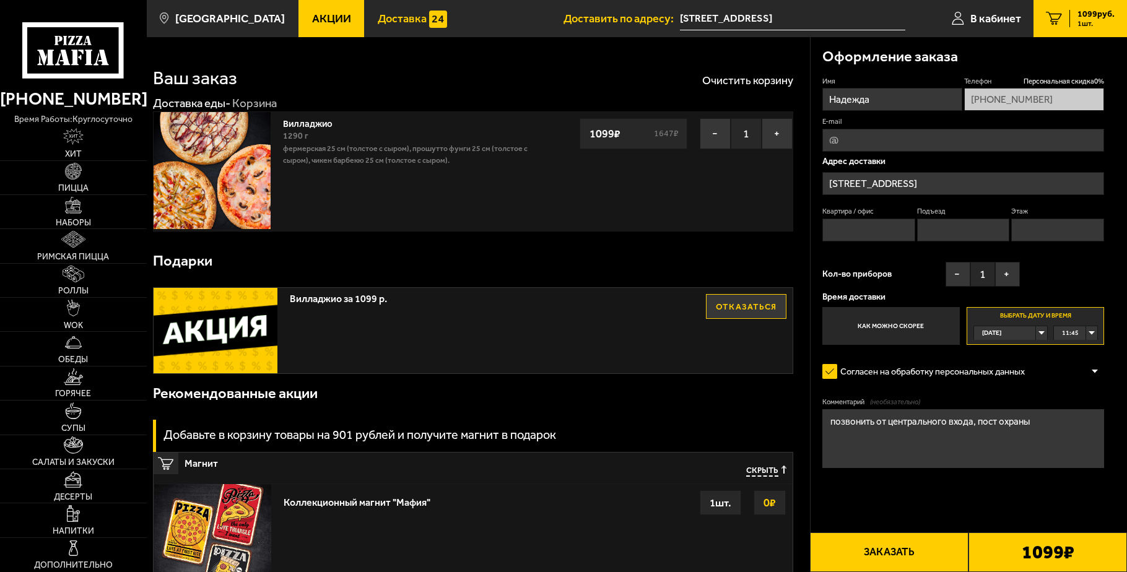
click at [383, 14] on span "Доставка" at bounding box center [402, 18] width 49 height 11
